Goal: Task Accomplishment & Management: Manage account settings

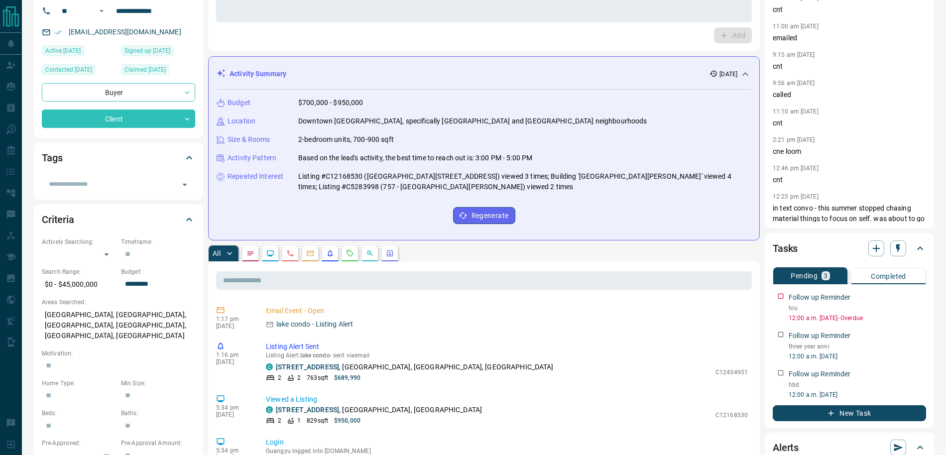
scroll to position [86, 0]
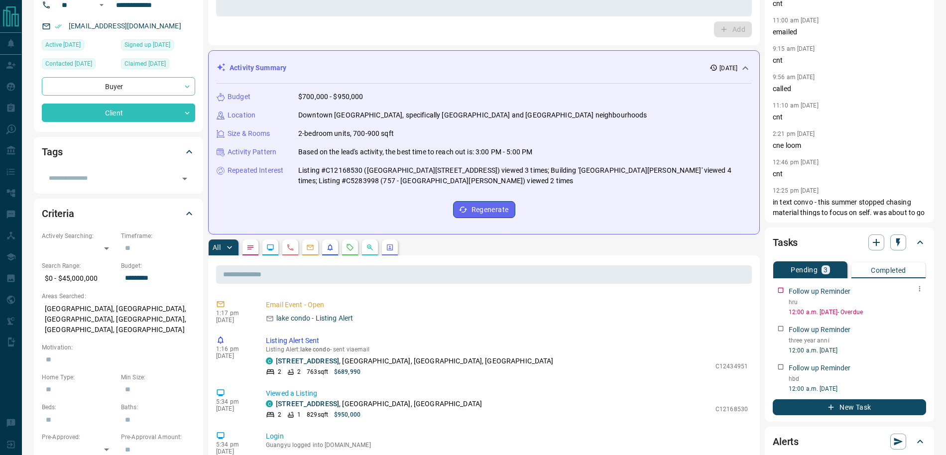
click at [919, 289] on icon "button" at bounding box center [919, 288] width 1 height 5
click at [915, 306] on li "Edit" at bounding box center [904, 307] width 44 height 15
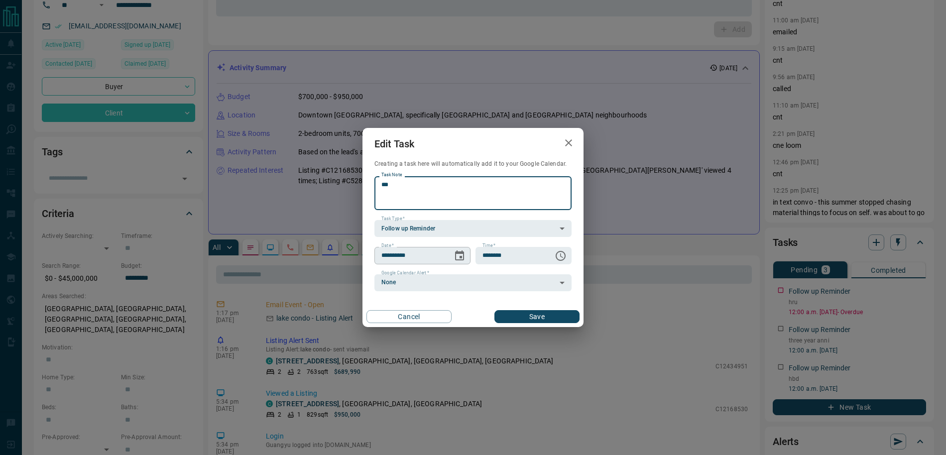
click at [460, 250] on icon "Choose date, selected date is Oct 14, 2025" at bounding box center [460, 256] width 12 height 12
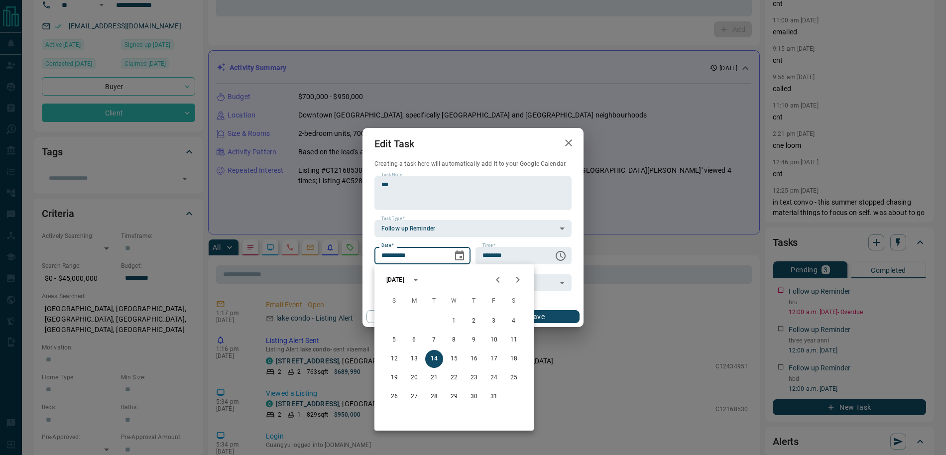
click at [520, 282] on icon "Next month" at bounding box center [518, 280] width 12 height 12
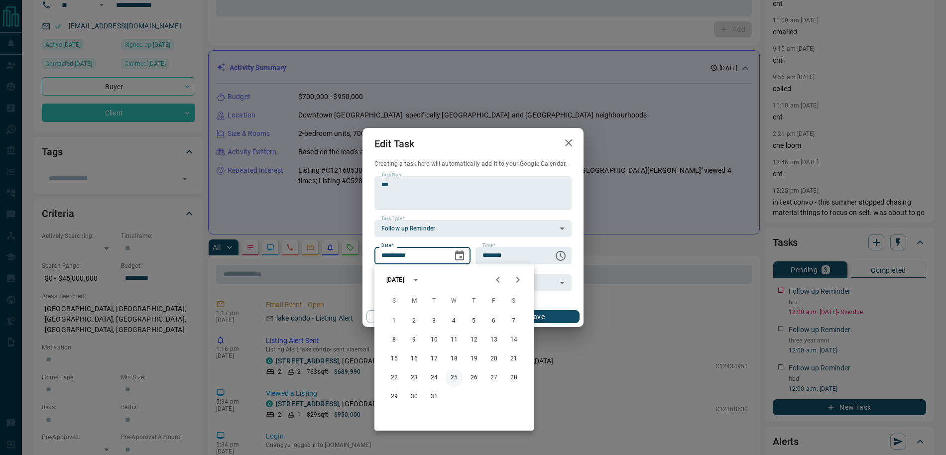
click at [450, 376] on button "25" at bounding box center [454, 378] width 18 height 18
type input "**********"
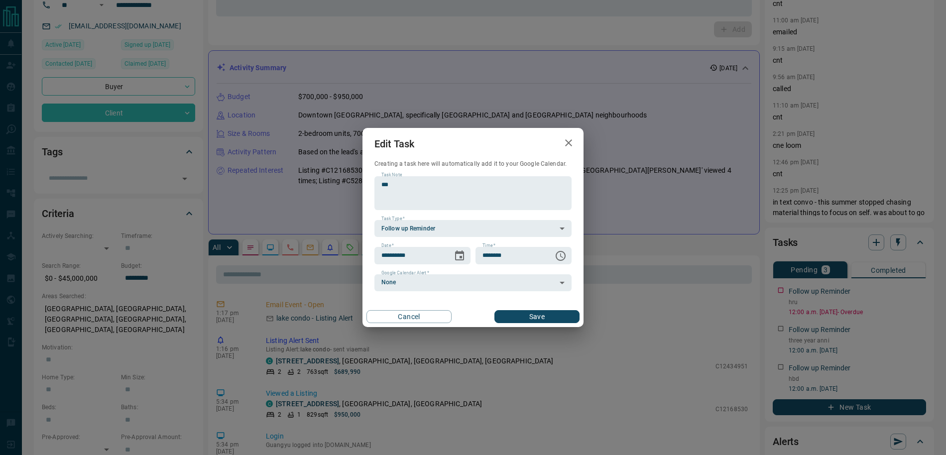
click at [548, 314] on button "Save" at bounding box center [536, 316] width 85 height 13
